Goal: Task Accomplishment & Management: Complete application form

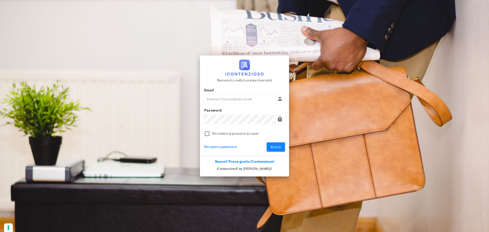
type input "avvocatobrunomaviglia@gmail.com"
click at [272, 146] on span "Entra" at bounding box center [276, 147] width 10 height 4
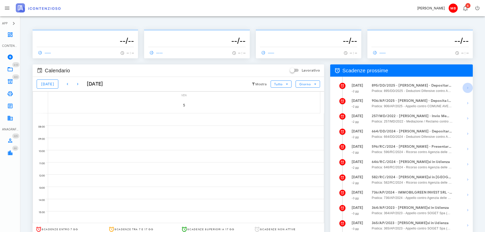
click at [467, 88] on icon "button" at bounding box center [468, 88] width 6 height 6
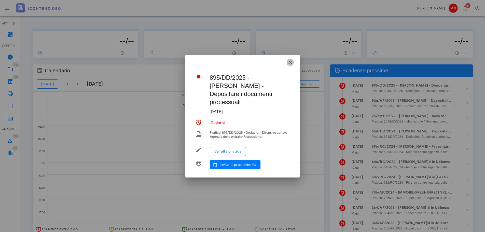
click at [291, 65] on icon "button" at bounding box center [290, 62] width 6 height 6
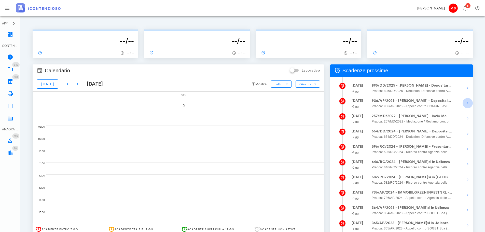
click at [466, 102] on icon "button" at bounding box center [468, 103] width 6 height 6
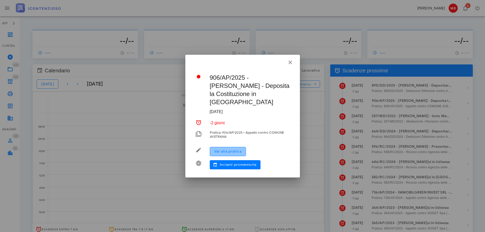
click at [240, 149] on span "Vai alla pratica" at bounding box center [228, 151] width 28 height 4
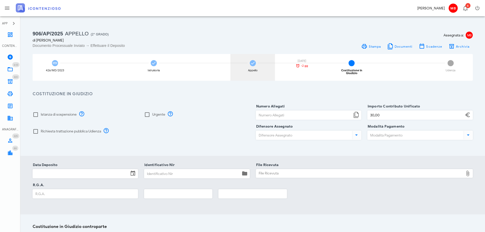
click at [252, 67] on div "Appello 06/10/2025 -2 gg" at bounding box center [253, 67] width 45 height 27
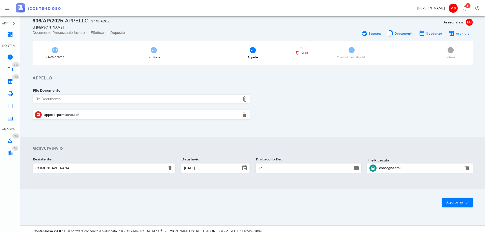
scroll to position [18, 0]
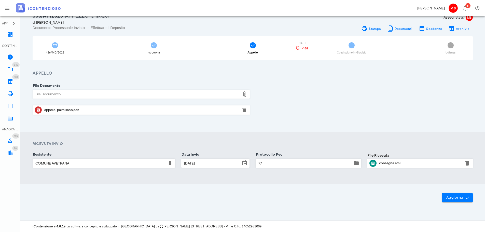
click at [67, 110] on div "appello-palmisano.pdf" at bounding box center [141, 110] width 194 height 4
click at [351, 44] on span "4" at bounding box center [352, 45] width 6 height 6
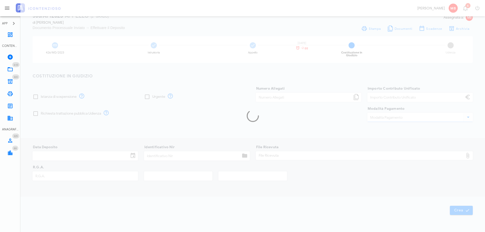
type input "30,00"
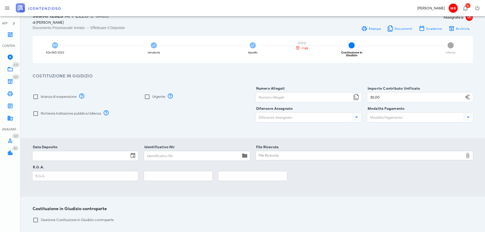
click at [77, 153] on input "Data Deposito" at bounding box center [81, 156] width 96 height 9
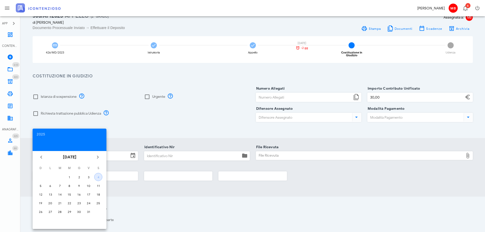
click at [97, 178] on div "4" at bounding box center [99, 177] width 8 height 4
type input "04/10/2025"
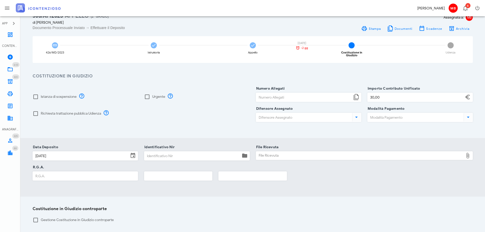
click at [72, 172] on input "R.G.A." at bounding box center [85, 176] width 105 height 9
click at [162, 152] on input "Identificativo Nir" at bounding box center [192, 156] width 96 height 9
type input "88"
click at [268, 93] on input "Numero Allegati" at bounding box center [304, 97] width 96 height 9
type input "2"
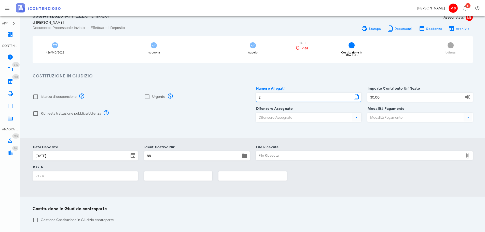
click at [283, 154] on div "File Ricevuta" at bounding box center [360, 156] width 208 height 8
type input "C:\fakepath\NIR_COMPLETA_T-1389769-2025.pdf"
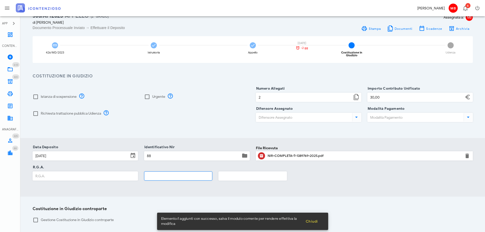
click at [162, 173] on input "text" at bounding box center [178, 176] width 68 height 9
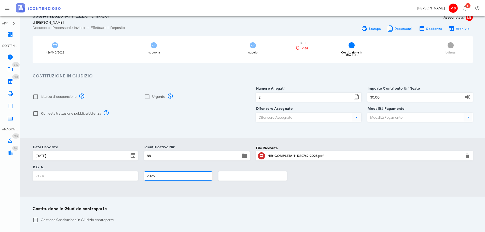
type input "2025"
click at [48, 174] on input "R.G.A." at bounding box center [85, 176] width 105 height 9
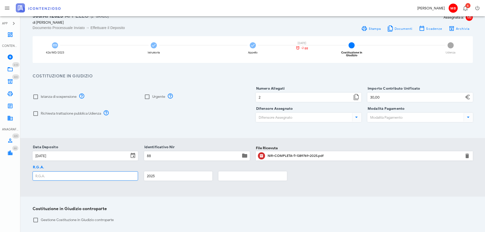
click at [111, 174] on input "R.G.A." at bounding box center [85, 176] width 105 height 9
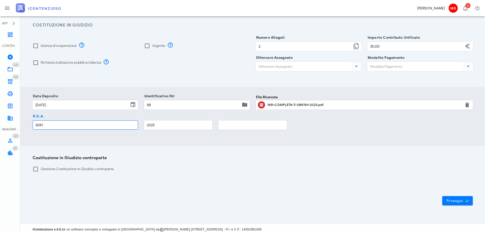
scroll to position [69, 0]
type input "3081"
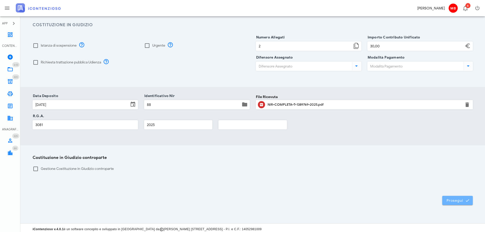
click at [455, 200] on span "Prosegui" at bounding box center [458, 200] width 22 height 5
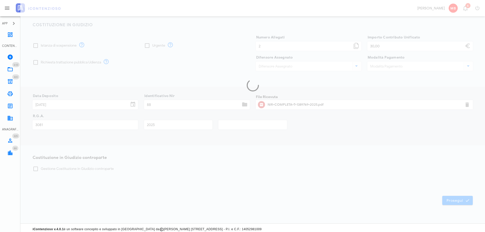
scroll to position [65, 0]
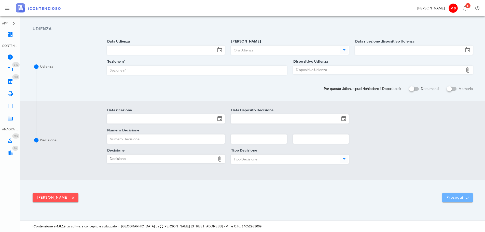
click at [454, 199] on span "Prosegui" at bounding box center [458, 197] width 22 height 5
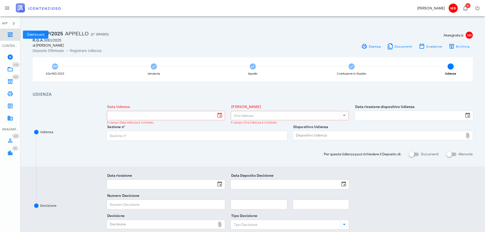
click at [9, 35] on icon at bounding box center [10, 35] width 6 height 6
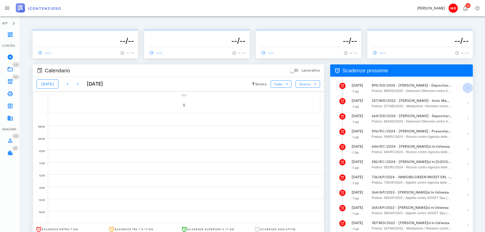
click at [468, 89] on icon "button" at bounding box center [468, 88] width 6 height 6
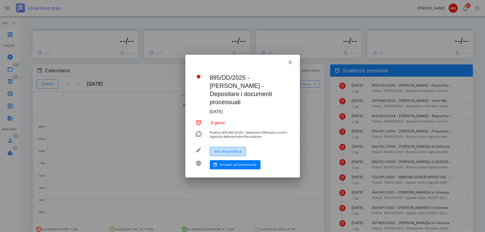
click at [239, 149] on span "Vai alla pratica" at bounding box center [228, 151] width 28 height 4
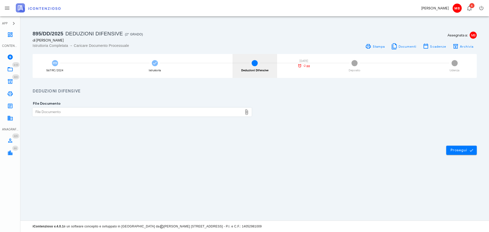
click at [255, 67] on div "3 Deduzioni Difensive [DATE] -2 gg" at bounding box center [255, 66] width 45 height 24
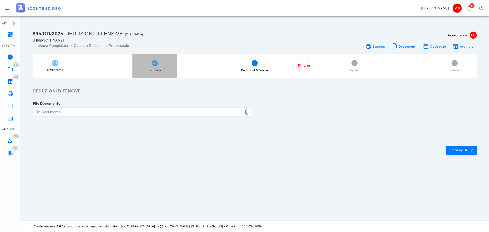
click at [149, 67] on div "Istruttoria" at bounding box center [155, 66] width 45 height 24
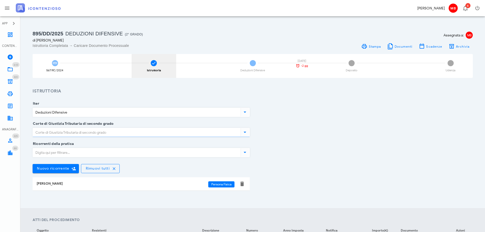
type input "Sicilia - [GEOGRAPHIC_DATA]"
type input "[GEOGRAPHIC_DATA]"
type input "Favorevole"
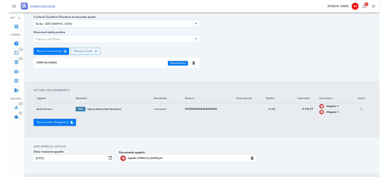
scroll to position [102, 0]
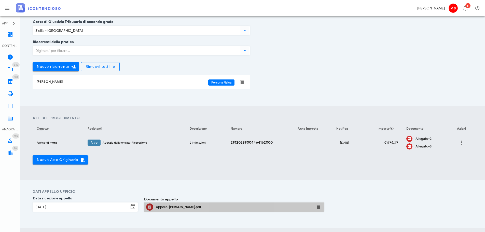
click at [173, 206] on div "Appello-[PERSON_NAME].pdf" at bounding box center [234, 207] width 156 height 4
